Goal: Task Accomplishment & Management: Complete application form

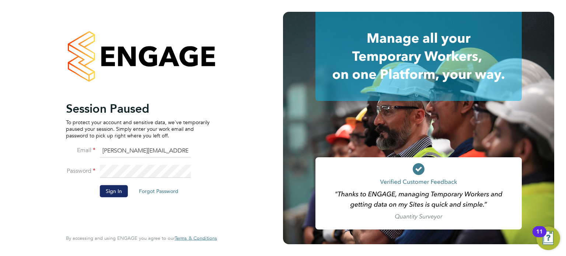
click at [115, 192] on button "Sign In" at bounding box center [114, 191] width 28 height 12
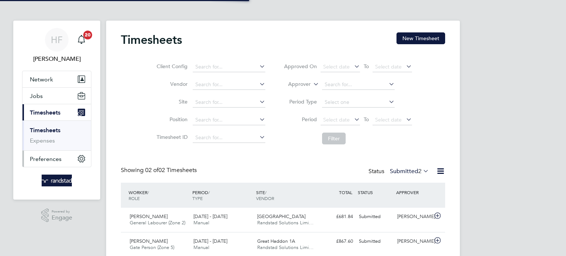
scroll to position [18, 64]
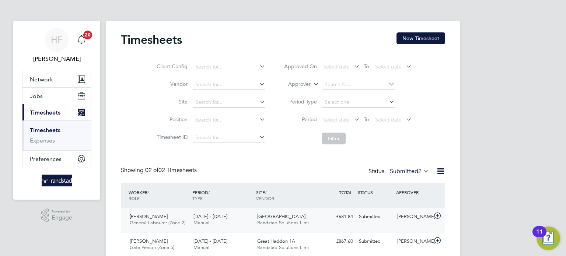
click at [338, 211] on div "£681.84 Submitted" at bounding box center [336, 217] width 38 height 12
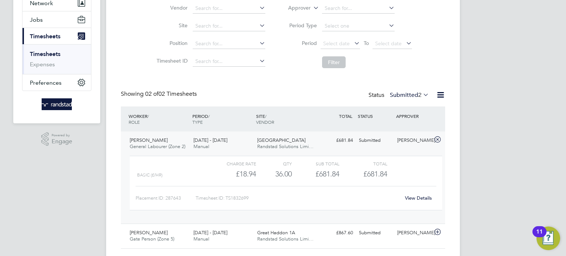
scroll to position [76, 0]
click at [415, 199] on link "View Details" at bounding box center [418, 198] width 27 height 6
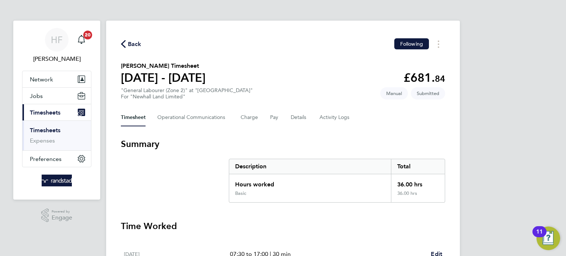
click at [307, 119] on div "Timesheet Operational Communications Charge Pay Details Activity Logs" at bounding box center [283, 118] width 324 height 18
click at [296, 118] on button "Details" at bounding box center [299, 118] width 17 height 18
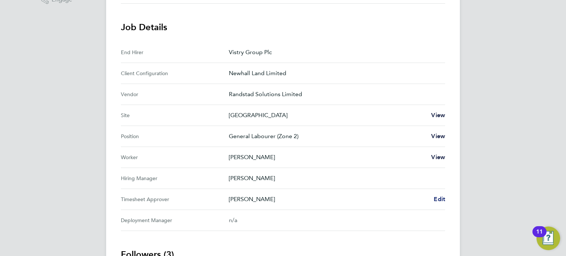
scroll to position [221, 0]
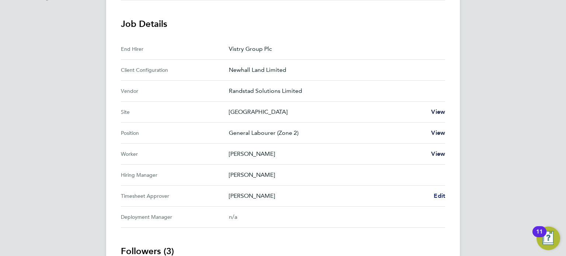
click at [440, 195] on span "Edit" at bounding box center [438, 195] width 11 height 7
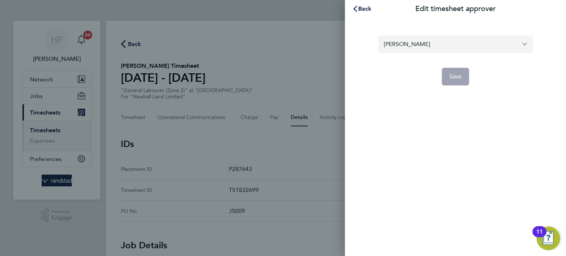
click at [390, 52] on input "Juri Salimov" at bounding box center [455, 43] width 155 height 17
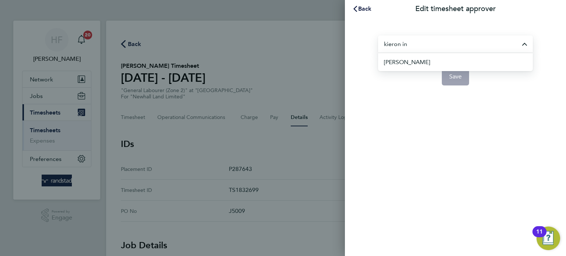
click at [408, 62] on span "Kieron Ingram" at bounding box center [407, 62] width 46 height 9
type input "Kieron Ingram"
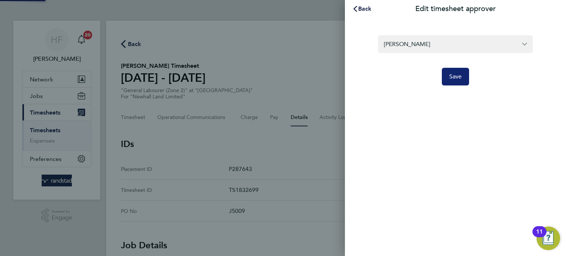
click at [446, 84] on button "Save" at bounding box center [456, 77] width 28 height 18
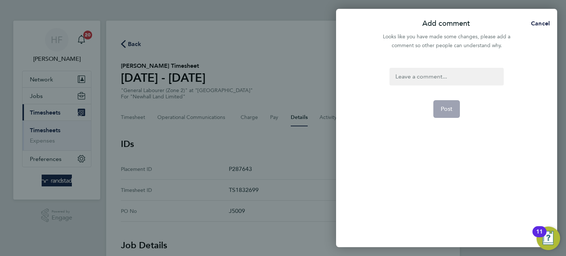
click at [446, 84] on div at bounding box center [446, 77] width 114 height 18
click at [453, 108] on button "Post" at bounding box center [446, 109] width 27 height 18
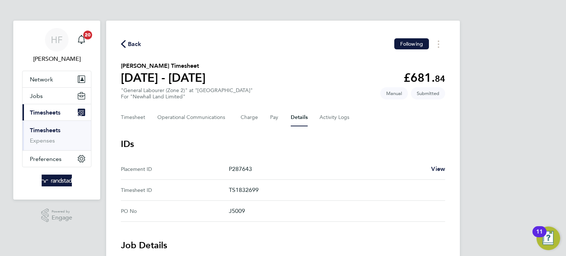
click at [52, 130] on link "Timesheets" at bounding box center [45, 130] width 31 height 7
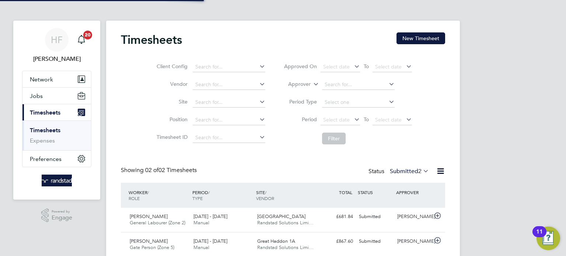
scroll to position [18, 64]
click at [410, 39] on button "New Timesheet" at bounding box center [420, 38] width 49 height 12
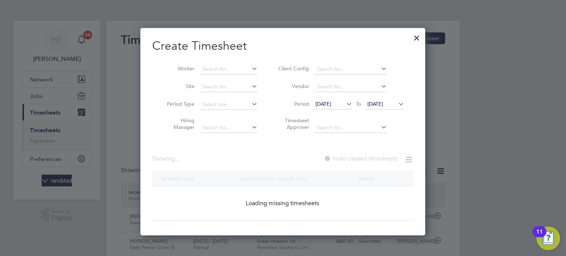
scroll to position [207, 285]
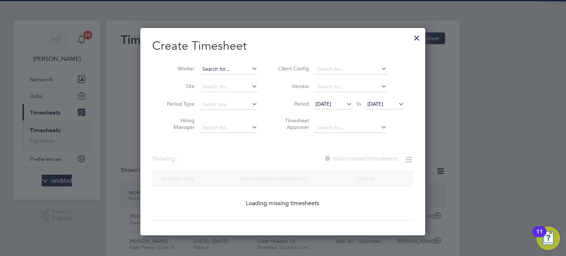
click at [234, 71] on input at bounding box center [229, 69] width 58 height 10
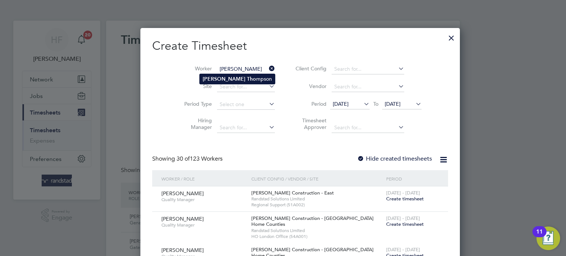
click at [247, 79] on b "Tho" at bounding box center [251, 79] width 9 height 6
type input "Michael Thompson"
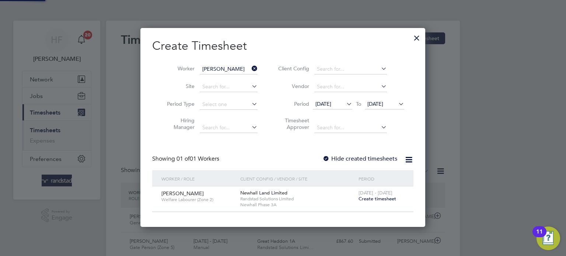
scroll to position [198, 285]
click at [375, 196] on span "Create timesheet" at bounding box center [377, 199] width 38 height 6
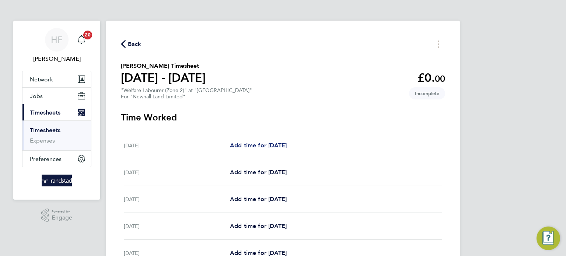
click at [262, 145] on span "Add time for Mon 22 Sep" at bounding box center [258, 145] width 57 height 7
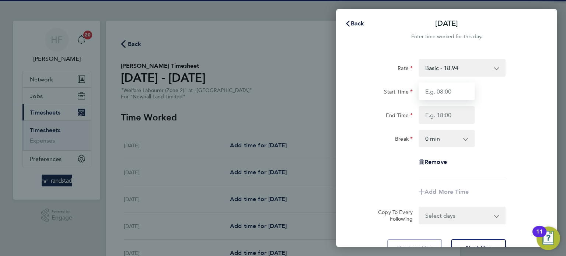
click at [441, 98] on input "Start Time" at bounding box center [446, 91] width 56 height 18
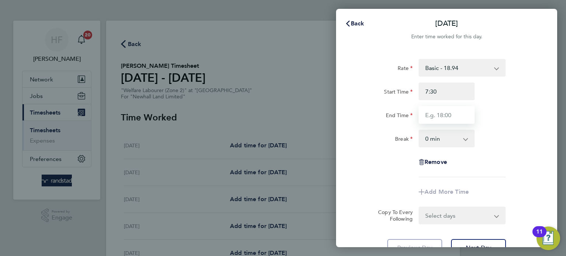
type input "07:30"
type input "17:00"
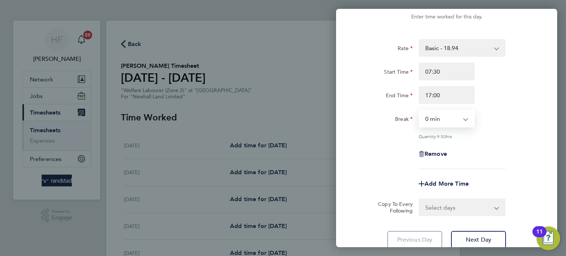
scroll to position [27, 0]
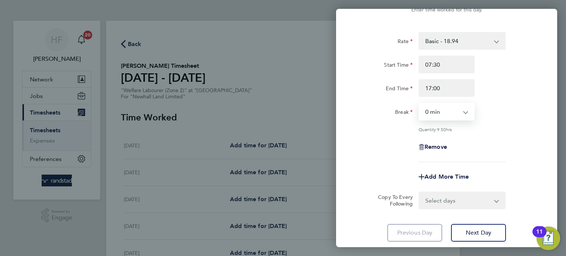
click at [454, 117] on select "0 min 15 min 30 min 45 min 60 min 75 min 90 min" at bounding box center [442, 111] width 46 height 16
click at [419, 103] on select "0 min 15 min 30 min 45 min 60 min 75 min 90 min" at bounding box center [442, 111] width 46 height 16
click at [464, 114] on select "0 min 15 min 30 min 45 min 60 min 75 min 90 min" at bounding box center [442, 111] width 46 height 16
select select "30"
click at [419, 103] on select "0 min 15 min 30 min 45 min 60 min 75 min 90 min" at bounding box center [442, 111] width 46 height 16
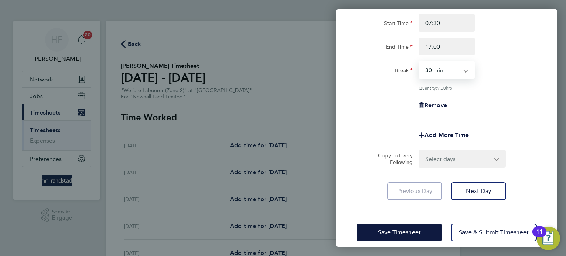
scroll to position [76, 0]
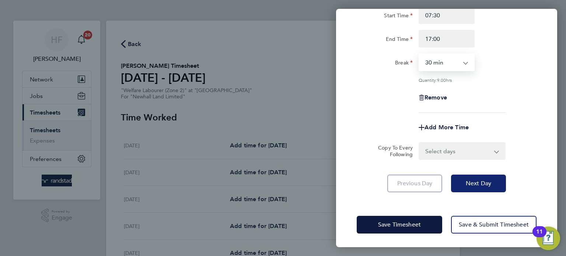
click at [483, 190] on button "Next Day" at bounding box center [478, 184] width 55 height 18
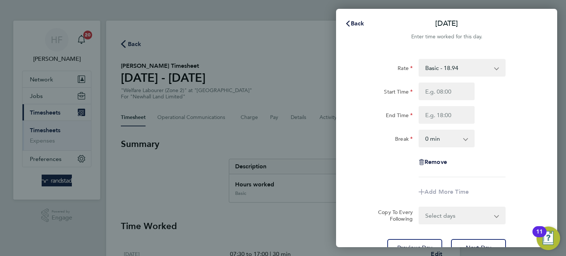
click at [460, 140] on select "0 min 15 min 30 min 45 min 60 min 75 min 90 min" at bounding box center [442, 138] width 46 height 16
select select "30"
click at [419, 130] on select "0 min 15 min 30 min 45 min 60 min 75 min 90 min" at bounding box center [442, 138] width 46 height 16
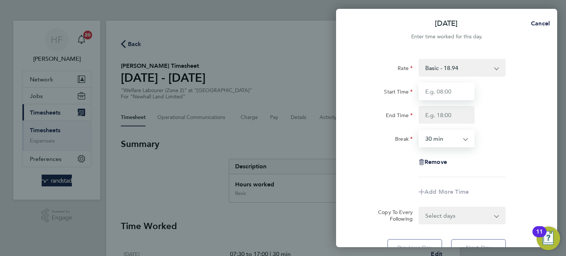
click at [434, 92] on input "Start Time" at bounding box center [446, 91] width 56 height 18
type input "7:£0"
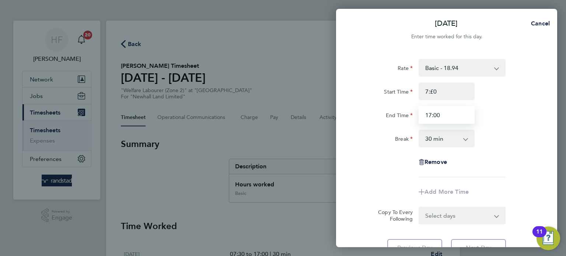
type input "17:00"
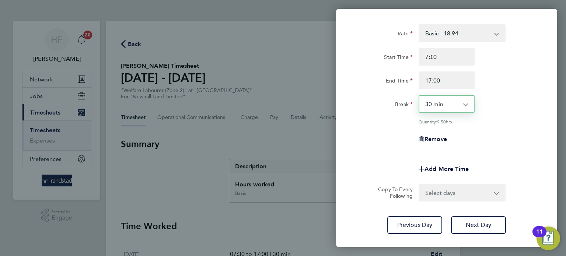
scroll to position [43, 0]
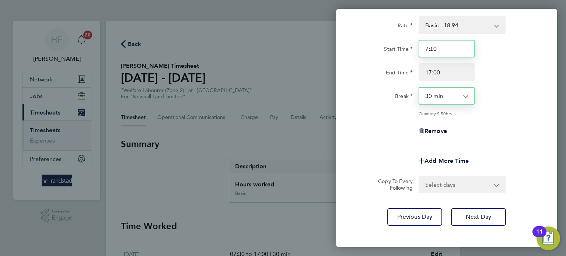
click at [449, 48] on input "7:£0" at bounding box center [446, 49] width 56 height 18
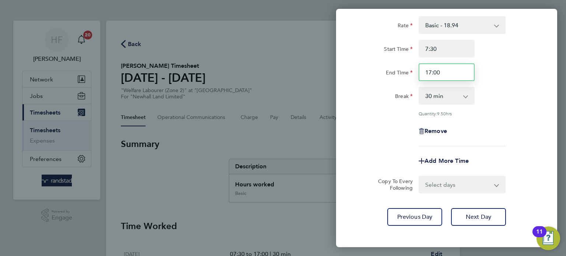
type input "07:30"
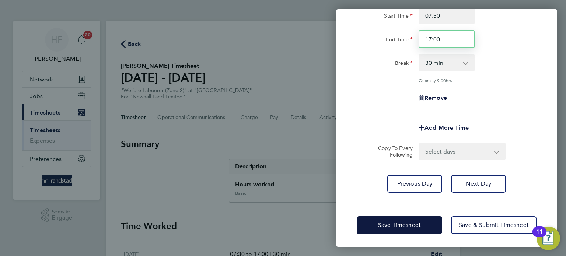
scroll to position [76, 0]
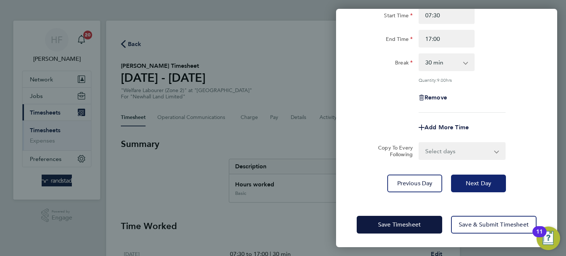
click at [482, 180] on span "Next Day" at bounding box center [477, 183] width 25 height 7
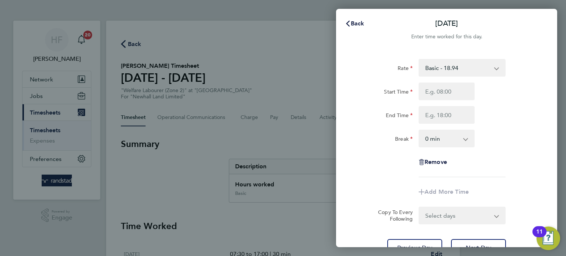
click at [451, 143] on select "0 min 15 min 30 min 45 min 60 min 75 min 90 min" at bounding box center [442, 138] width 46 height 16
select select "30"
click at [419, 130] on select "0 min 15 min 30 min 45 min 60 min 75 min 90 min" at bounding box center [442, 138] width 46 height 16
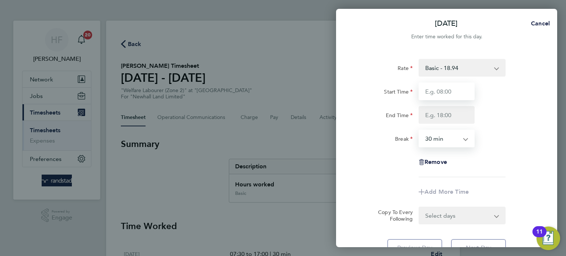
click at [454, 86] on input "Start Time" at bounding box center [446, 91] width 56 height 18
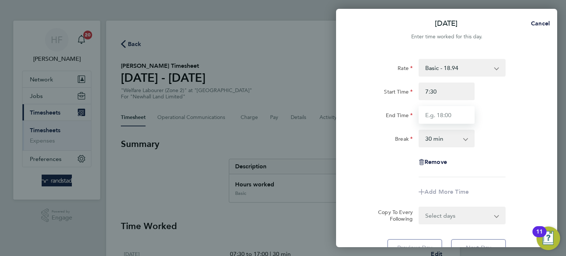
type input "07:30"
type input "17:00"
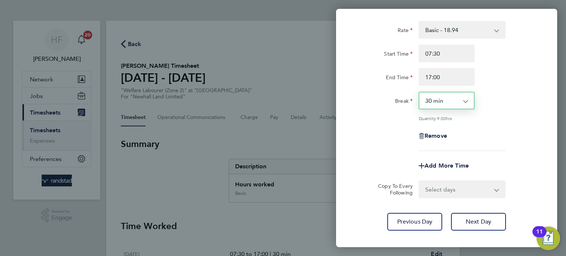
scroll to position [50, 0]
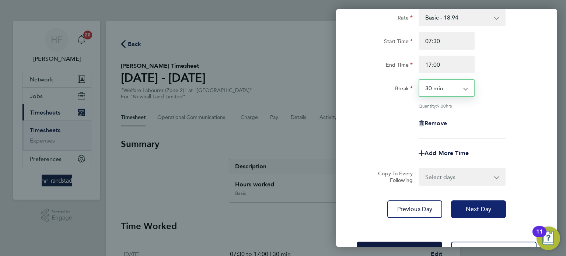
click at [476, 211] on span "Next Day" at bounding box center [477, 208] width 25 height 7
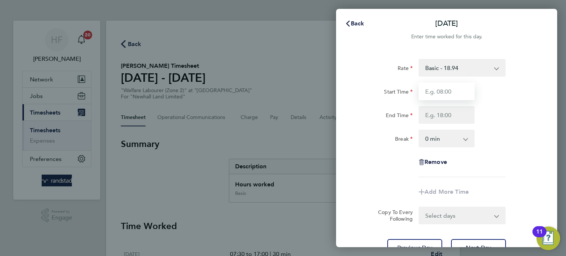
click at [454, 96] on input "Start Time" at bounding box center [446, 91] width 56 height 18
type input "07:30"
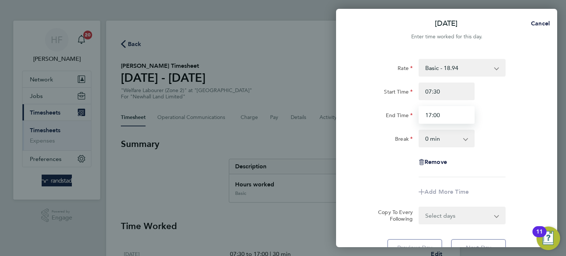
type input "17:00"
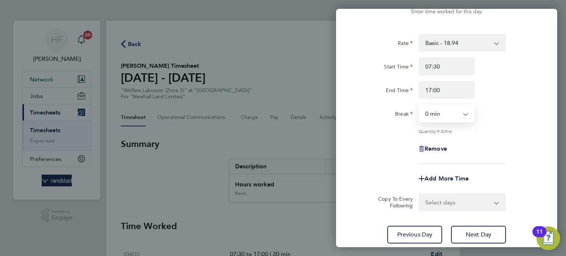
scroll to position [30, 0]
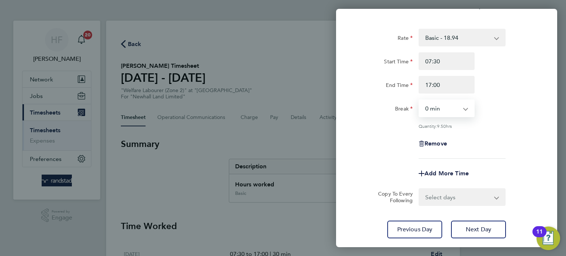
click at [459, 113] on select "0 min 15 min 30 min 45 min 60 min 75 min 90 min" at bounding box center [442, 108] width 46 height 16
select select "30"
click at [419, 100] on select "0 min 15 min 30 min 45 min 60 min 75 min 90 min" at bounding box center [442, 108] width 46 height 16
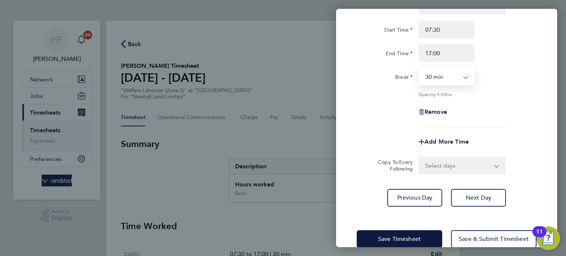
scroll to position [65, 0]
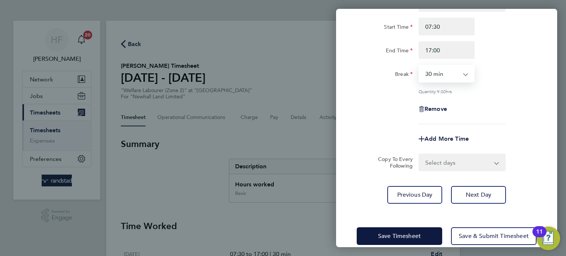
click at [484, 207] on div "Rate Basic - 18.94 Start Time 07:30 End Time 17:00 Break 0 min 15 min 30 min 45…" at bounding box center [446, 98] width 221 height 227
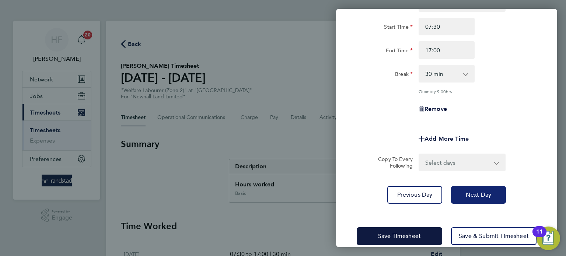
click at [484, 197] on span "Next Day" at bounding box center [477, 194] width 25 height 7
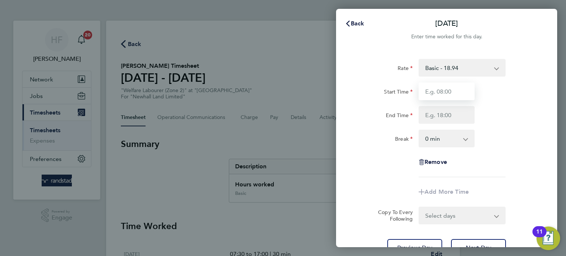
click at [455, 94] on input "Start Time" at bounding box center [446, 91] width 56 height 18
type input "07:30"
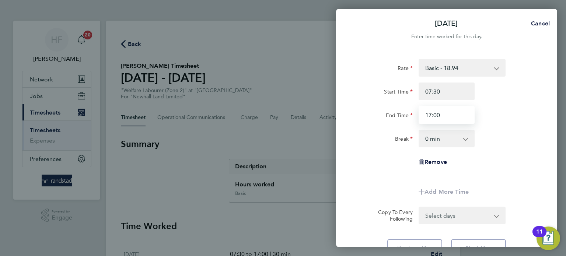
type input "17:00"
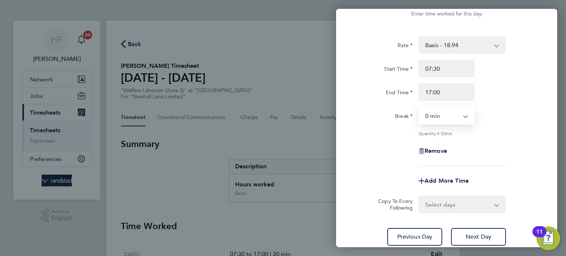
scroll to position [32, 0]
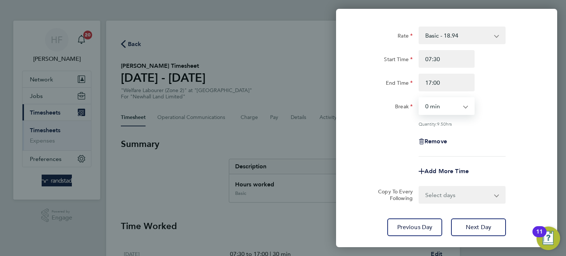
click at [463, 109] on select "0 min 15 min 30 min 45 min 60 min 75 min 90 min" at bounding box center [442, 106] width 46 height 16
select select "30"
click at [419, 98] on select "0 min 15 min 30 min 45 min 60 min 75 min 90 min" at bounding box center [442, 106] width 46 height 16
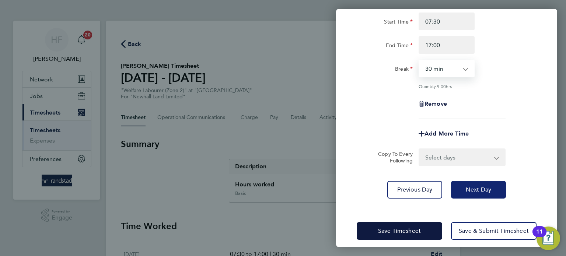
click at [482, 196] on button "Next Day" at bounding box center [478, 190] width 55 height 18
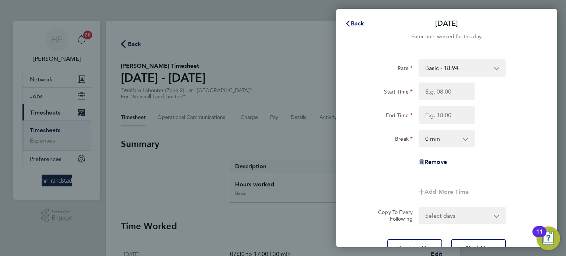
click at [360, 20] on span "Back" at bounding box center [358, 23] width 14 height 7
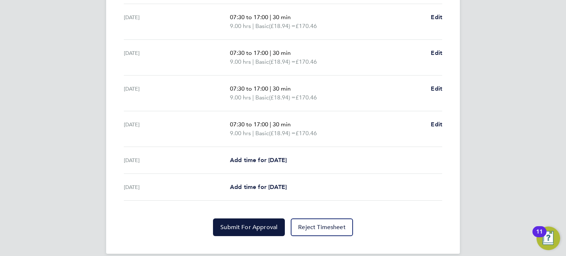
scroll to position [281, 0]
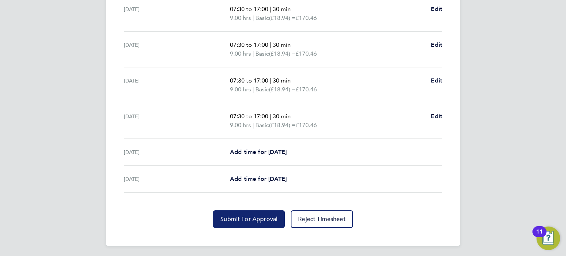
click at [253, 220] on span "Submit For Approval" at bounding box center [248, 218] width 57 height 7
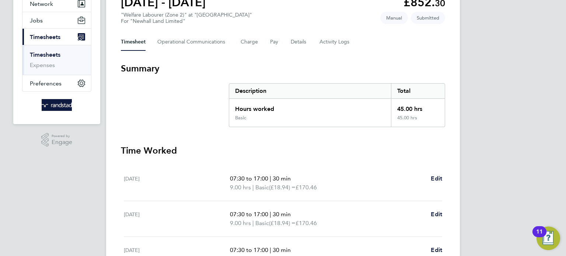
scroll to position [0, 0]
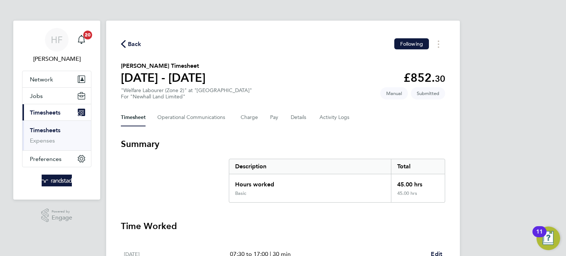
click at [40, 129] on link "Timesheets" at bounding box center [45, 130] width 31 height 7
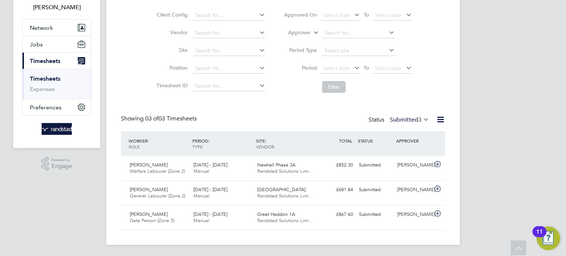
click at [49, 79] on link "Timesheets" at bounding box center [45, 78] width 31 height 7
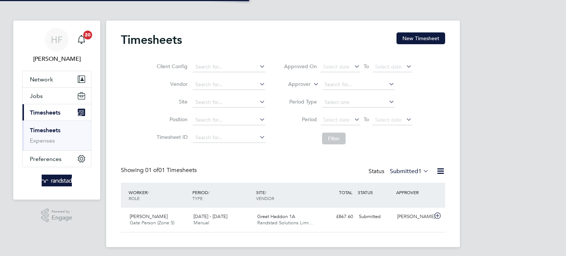
scroll to position [18, 64]
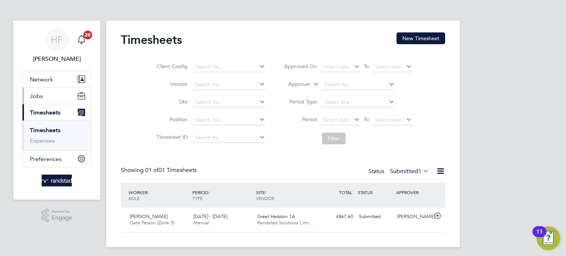
click at [42, 94] on span "Jobs" at bounding box center [36, 95] width 13 height 7
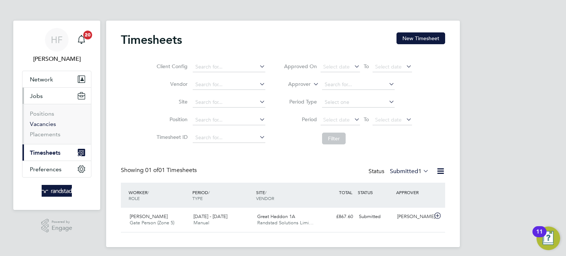
click at [42, 123] on link "Vacancies" at bounding box center [43, 123] width 26 height 7
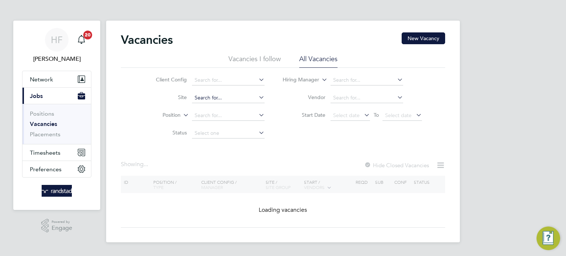
click at [212, 100] on input at bounding box center [228, 98] width 73 height 10
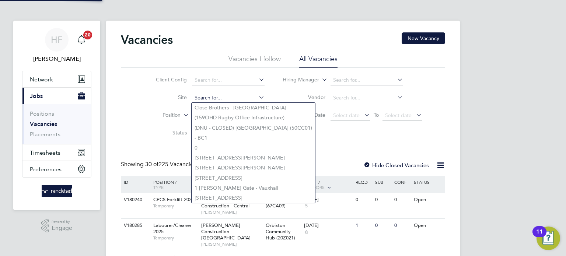
type input "R"
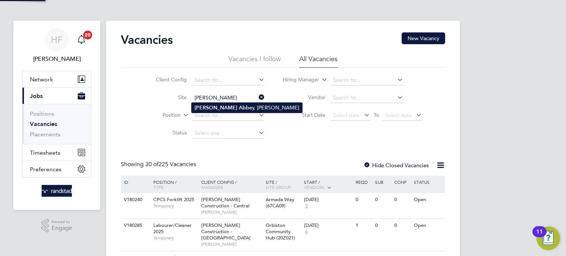
click at [239, 110] on b "Abbe" at bounding box center [245, 108] width 13 height 6
type input "Cromwell Abbey, Ramsey"
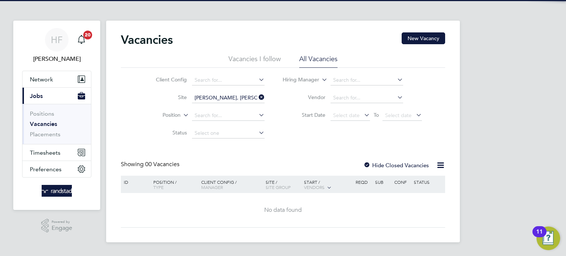
click at [386, 164] on label "Hide Closed Vacancies" at bounding box center [396, 165] width 66 height 7
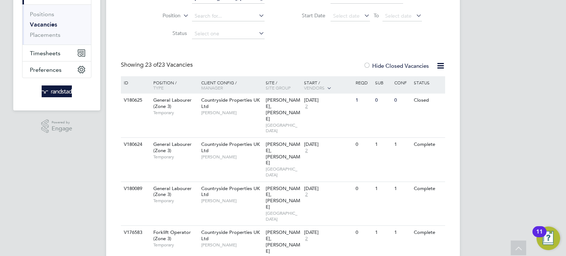
scroll to position [101, 0]
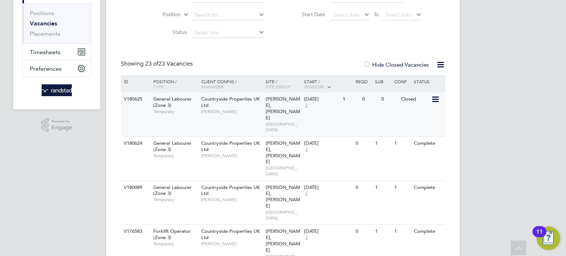
click at [227, 108] on div "Countryside Properties UK Ltd John Patten" at bounding box center [231, 104] width 64 height 25
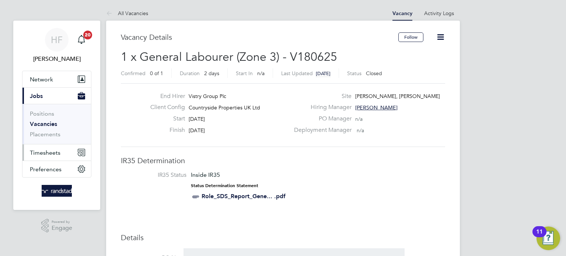
click at [44, 153] on span "Timesheets" at bounding box center [45, 152] width 31 height 7
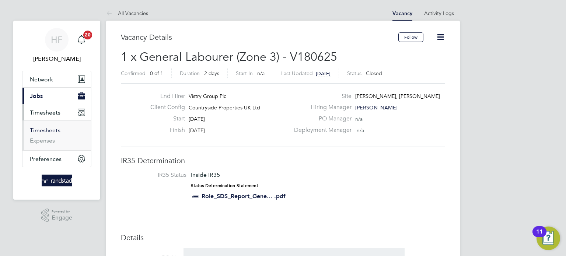
click at [48, 133] on link "Timesheets" at bounding box center [45, 130] width 31 height 7
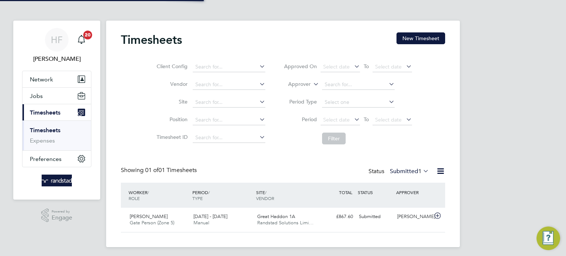
scroll to position [18, 64]
click at [176, 222] on div "Dasuki Usman Gate Person (Zone 5) [DATE] - [DATE]" at bounding box center [159, 220] width 64 height 18
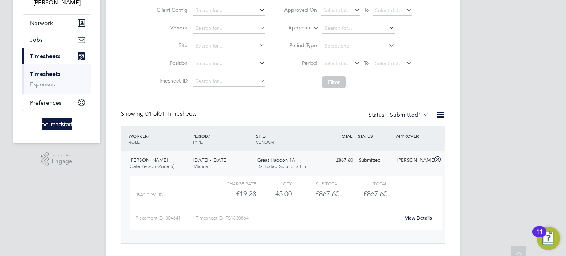
scroll to position [59, 0]
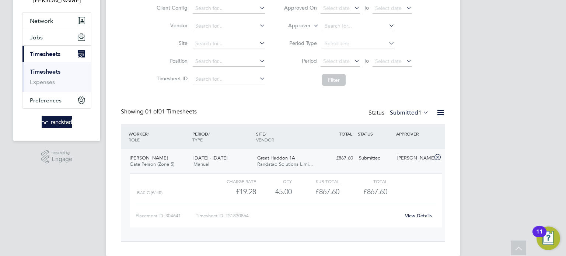
click at [420, 215] on link "View Details" at bounding box center [418, 215] width 27 height 6
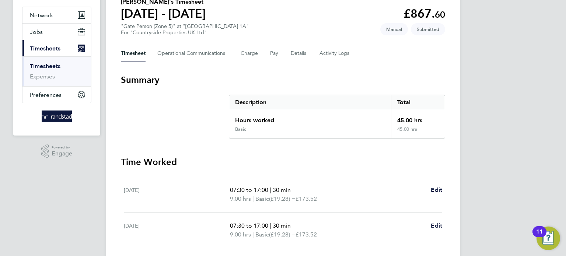
scroll to position [57, 0]
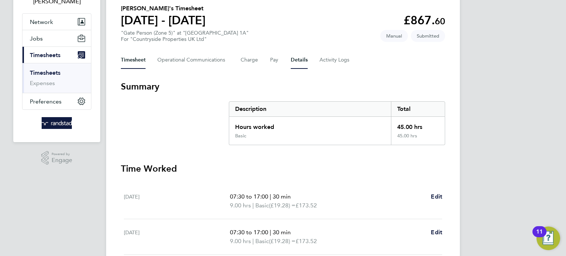
click at [301, 59] on button "Details" at bounding box center [299, 60] width 17 height 18
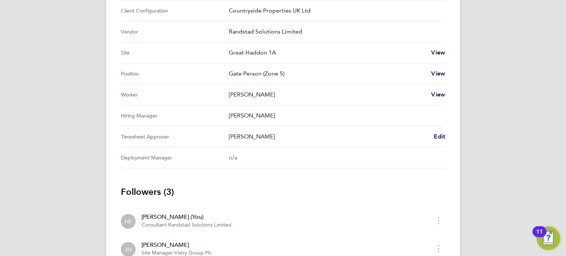
scroll to position [260, 0]
click at [439, 135] on span "Edit" at bounding box center [438, 136] width 11 height 7
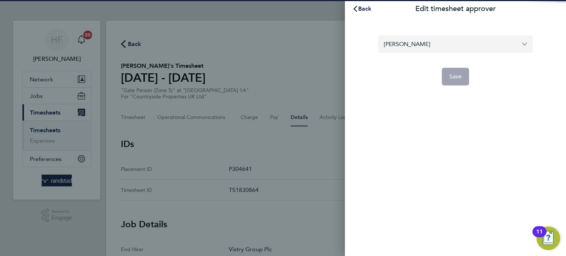
click at [461, 43] on input "[PERSON_NAME]" at bounding box center [455, 43] width 155 height 17
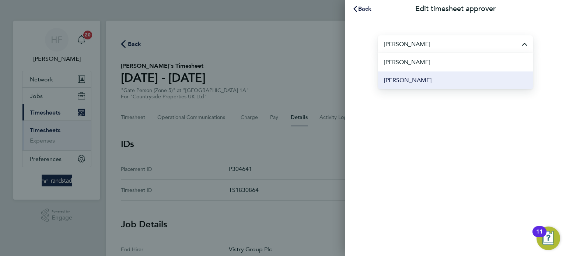
click at [422, 78] on li "[PERSON_NAME]" at bounding box center [455, 80] width 155 height 18
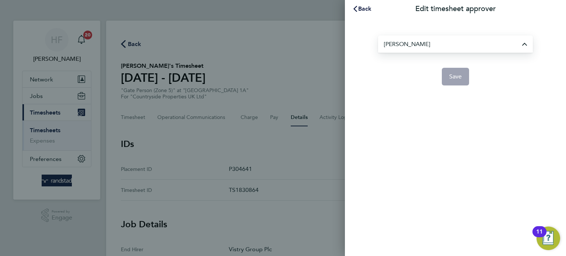
type input "[PERSON_NAME]"
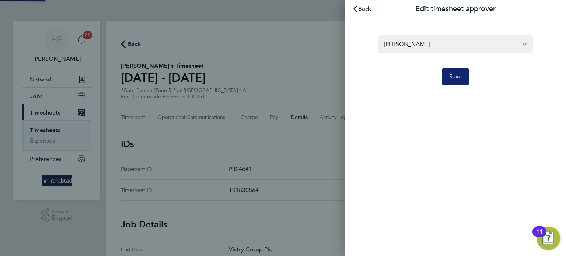
click at [450, 80] on span "Save" at bounding box center [455, 76] width 13 height 7
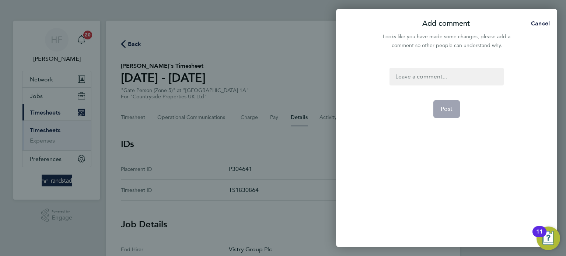
click at [414, 78] on div at bounding box center [446, 77] width 114 height 18
click at [446, 103] on button "Post" at bounding box center [446, 109] width 27 height 18
